Goal: Task Accomplishment & Management: Manage account settings

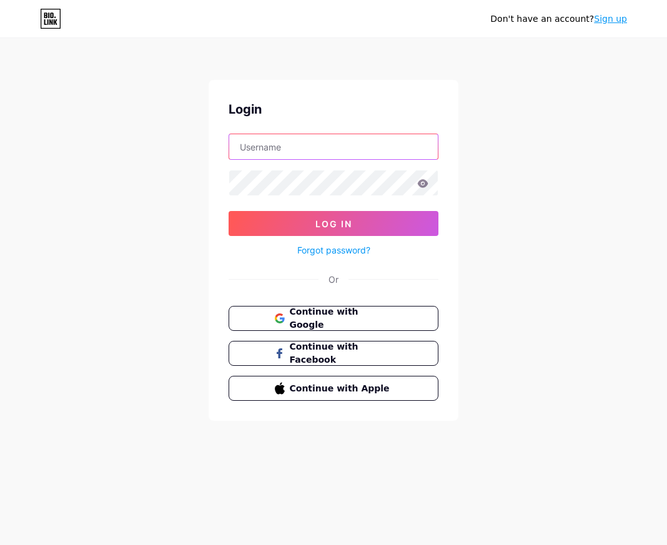
click at [286, 145] on input "text" at bounding box center [333, 146] width 208 height 25
type input "[EMAIL_ADDRESS][DOMAIN_NAME]"
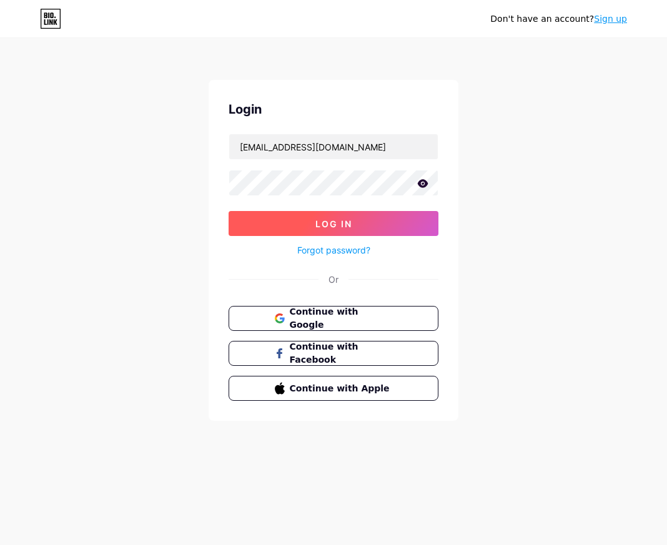
click at [291, 228] on button "Log In" at bounding box center [333, 223] width 210 height 25
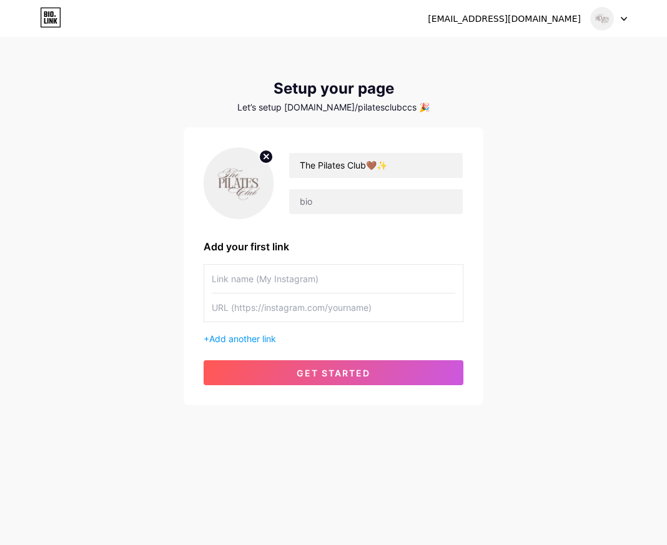
click at [341, 275] on input "text" at bounding box center [333, 279] width 243 height 28
type input "T"
type input "Catálogo🧦"
click at [296, 302] on input "text" at bounding box center [333, 307] width 243 height 28
paste input "[URL][DOMAIN_NAME]"
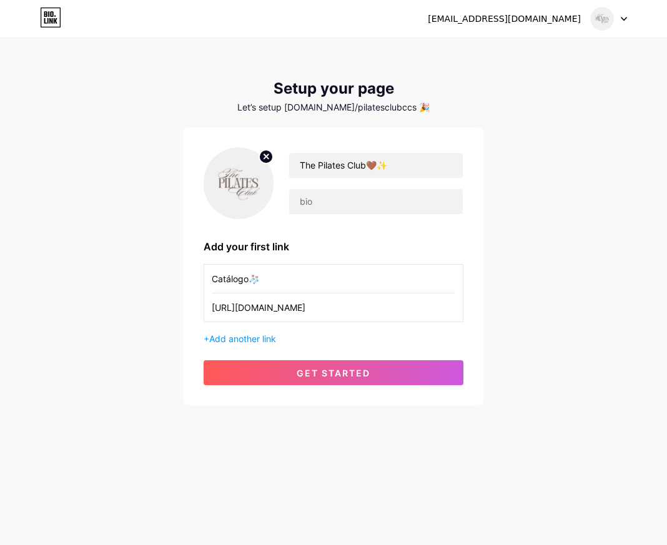
scroll to position [0, 608]
type input "[URL][DOMAIN_NAME]"
click at [270, 340] on span "Add another link" at bounding box center [242, 338] width 67 height 11
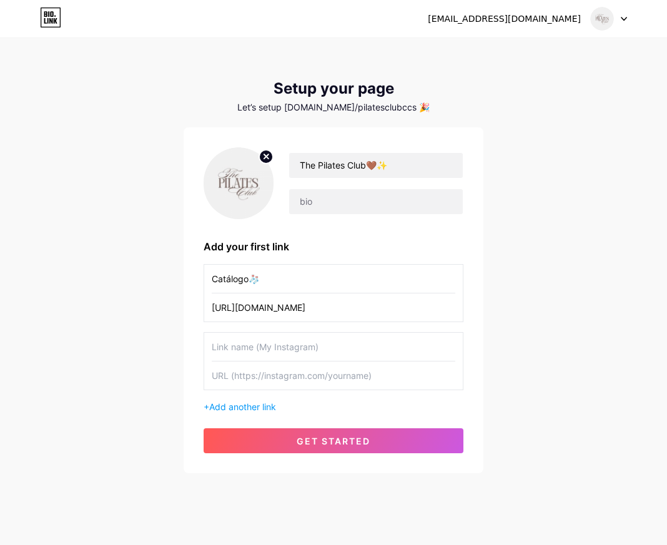
click at [271, 341] on input "text" at bounding box center [333, 347] width 243 height 28
click at [248, 350] on input "Contáct0🤎" at bounding box center [333, 347] width 243 height 28
type input "Contácto🤎"
click at [258, 371] on input "text" at bounding box center [333, 375] width 243 height 28
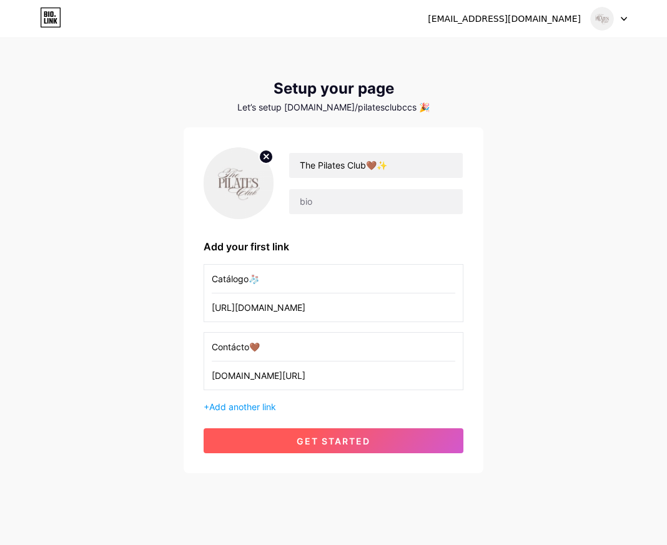
type input "[DOMAIN_NAME][URL]"
click at [283, 442] on button "get started" at bounding box center [333, 440] width 260 height 25
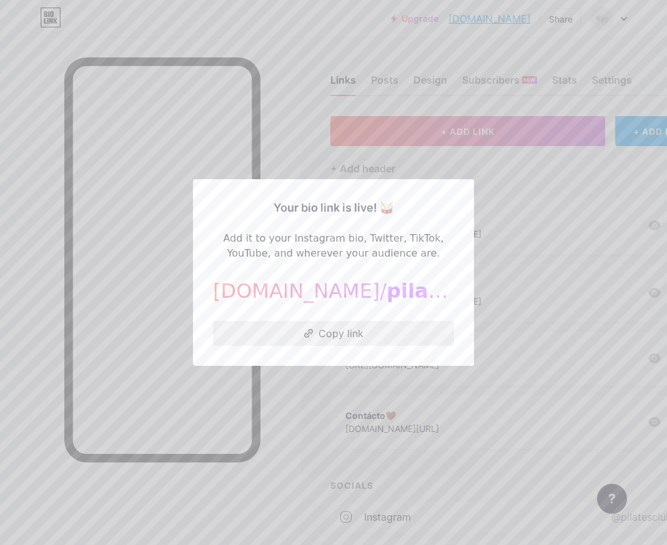
click at [329, 333] on button "Copy link" at bounding box center [333, 333] width 241 height 25
click at [323, 7] on div at bounding box center [333, 272] width 667 height 545
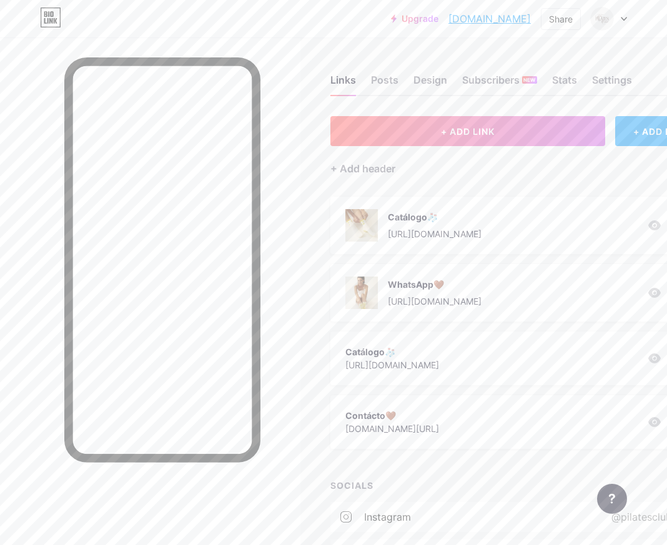
click at [284, 120] on div at bounding box center [150, 309] width 300 height 545
click at [59, 18] on icon at bounding box center [50, 17] width 21 height 20
click at [388, 79] on div "Posts" at bounding box center [384, 83] width 27 height 22
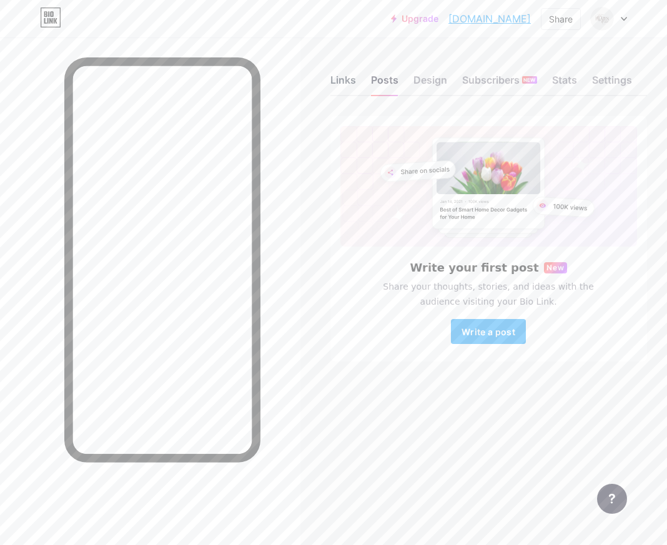
click at [330, 83] on div "Links" at bounding box center [343, 83] width 26 height 22
